Goal: Go to known website: Access a specific website the user already knows

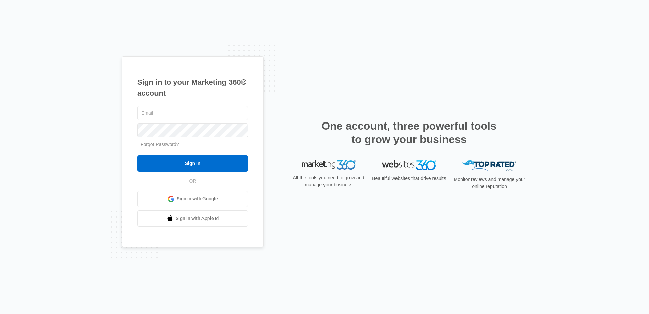
type input "salman@digitalestatemedia.com"
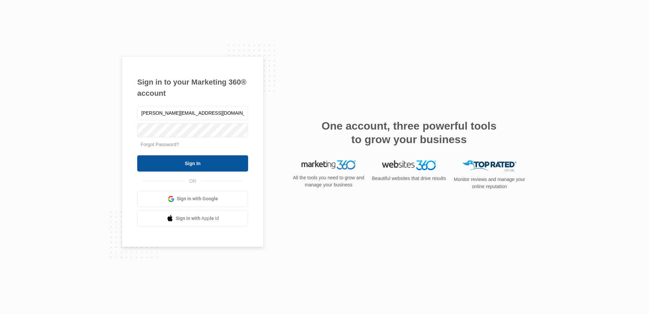
click at [182, 161] on input "Sign In" at bounding box center [192, 163] width 111 height 16
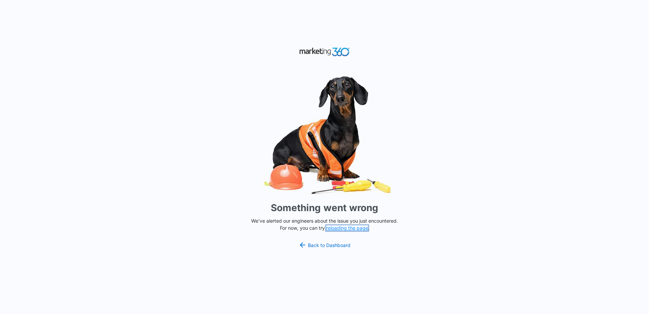
click at [333, 230] on button "reloading the page" at bounding box center [347, 227] width 42 height 5
click at [334, 230] on button "reloading the page" at bounding box center [347, 227] width 42 height 5
click at [319, 243] on link "Back to Dashboard" at bounding box center [324, 245] width 52 height 8
